Goal: Navigation & Orientation: Find specific page/section

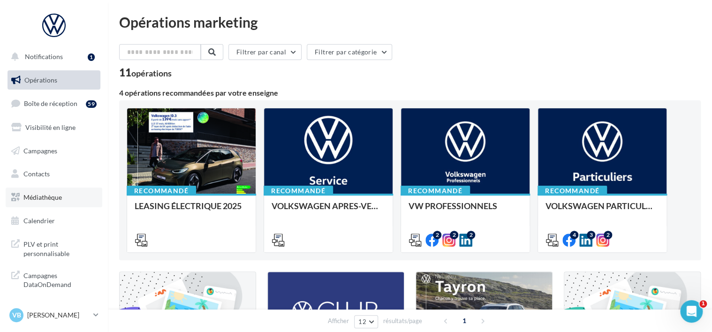
click at [38, 205] on link "Médiathèque" at bounding box center [54, 198] width 97 height 20
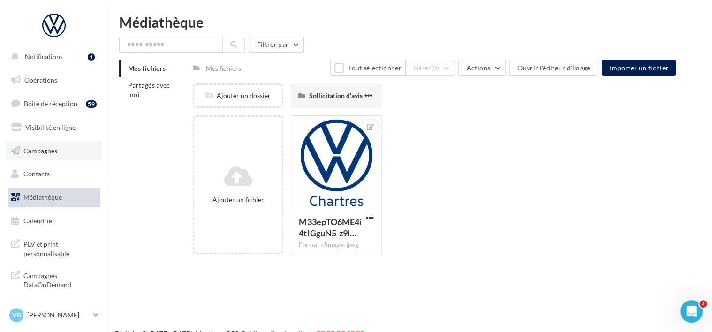
click at [49, 151] on span "Campagnes" at bounding box center [40, 150] width 34 height 8
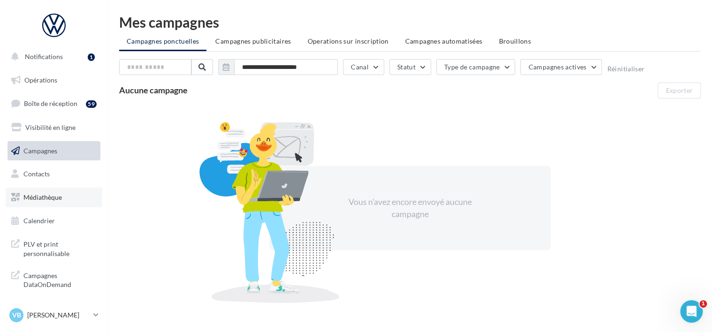
click at [34, 196] on span "Médiathèque" at bounding box center [42, 197] width 38 height 8
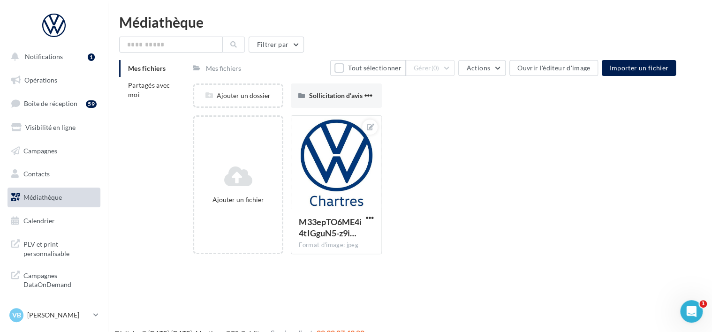
click at [229, 69] on div "Mes fichiers" at bounding box center [223, 68] width 35 height 9
click at [148, 98] on li "Partagés avec moi" at bounding box center [152, 90] width 66 height 26
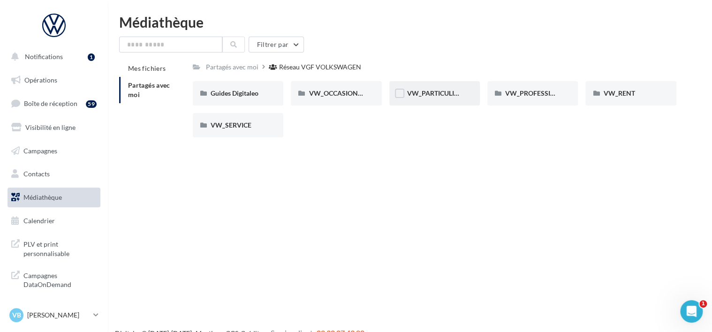
click at [423, 94] on span "VW_PARTICULIERS" at bounding box center [436, 93] width 59 height 8
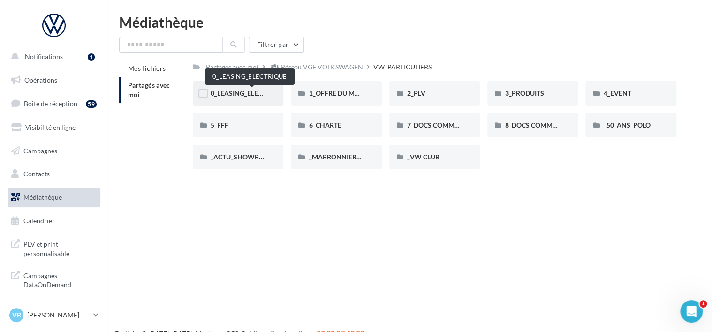
click at [241, 92] on span "0_LEASING_ELECTRIQUE" at bounding box center [248, 93] width 75 height 8
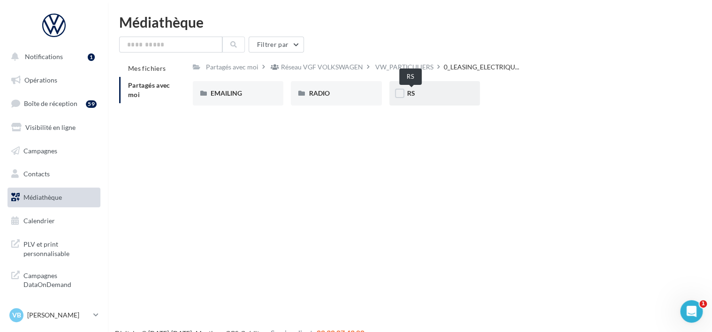
click at [414, 92] on span "RS" at bounding box center [411, 93] width 8 height 8
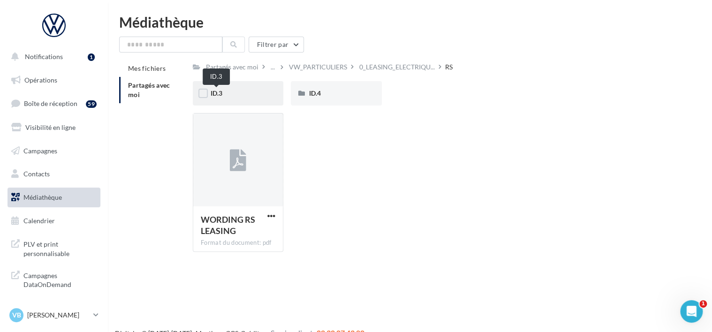
click at [217, 91] on span "ID.3" at bounding box center [217, 93] width 12 height 8
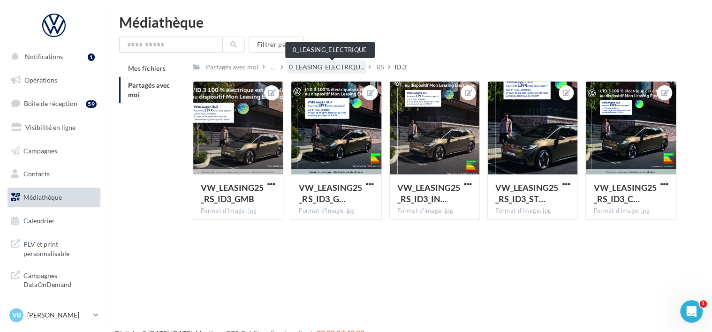
click at [343, 64] on span "0_LEASING_ELECTRIQU..." at bounding box center [327, 66] width 76 height 9
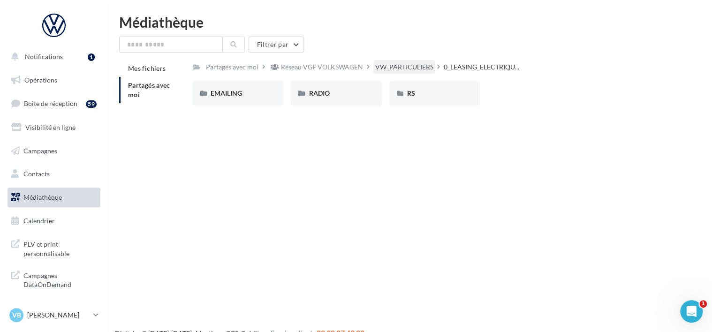
click at [404, 73] on div "VW_PARTICULIERS" at bounding box center [404, 67] width 62 height 14
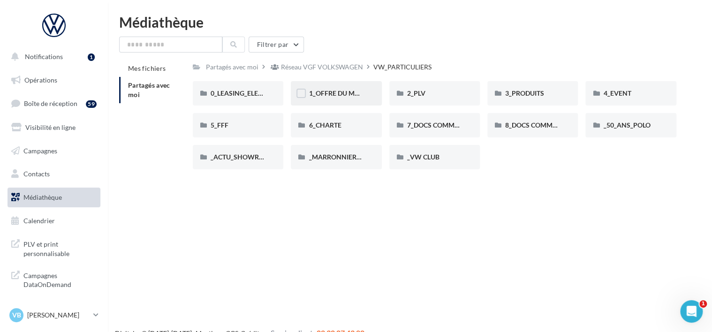
click at [332, 99] on div "1_OFFRE DU MOIS" at bounding box center [336, 93] width 91 height 24
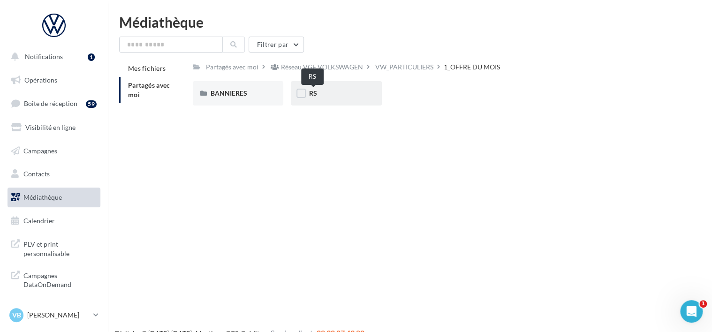
click at [312, 97] on span "RS" at bounding box center [313, 93] width 8 height 8
drag, startPoint x: 328, startPoint y: 105, endPoint x: 323, endPoint y: 103, distance: 6.1
click at [323, 103] on div "SANS PO" at bounding box center [336, 93] width 91 height 24
click at [317, 92] on span "T-CROSS" at bounding box center [322, 93] width 27 height 8
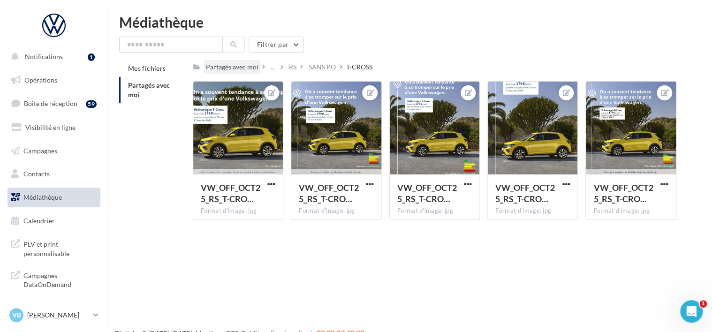
click at [229, 64] on div "Partagés avec moi" at bounding box center [232, 66] width 53 height 9
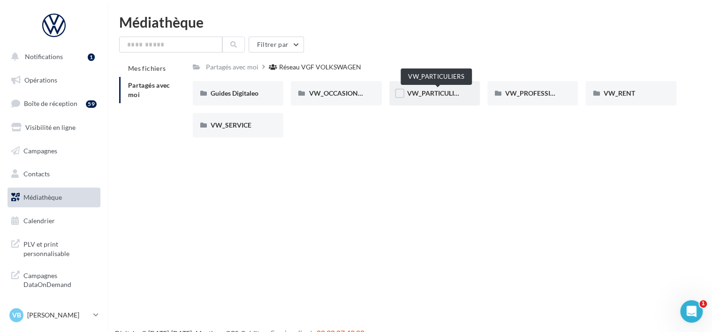
click at [442, 93] on span "VW_PARTICULIERS" at bounding box center [436, 93] width 59 height 8
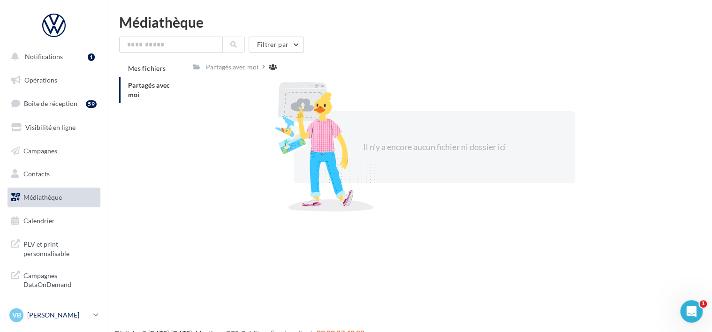
click at [39, 311] on p "[PERSON_NAME]" at bounding box center [58, 315] width 62 height 9
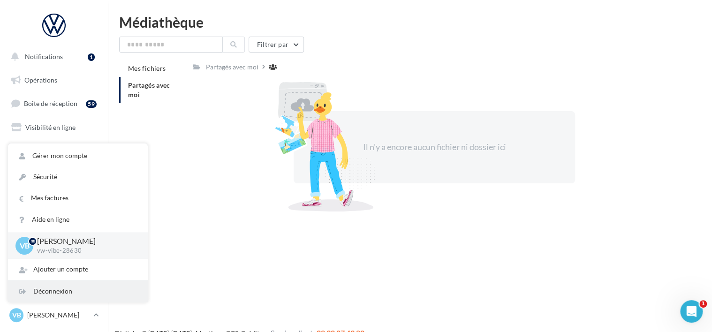
click at [59, 287] on div "Déconnexion" at bounding box center [78, 291] width 140 height 21
